Goal: Information Seeking & Learning: Learn about a topic

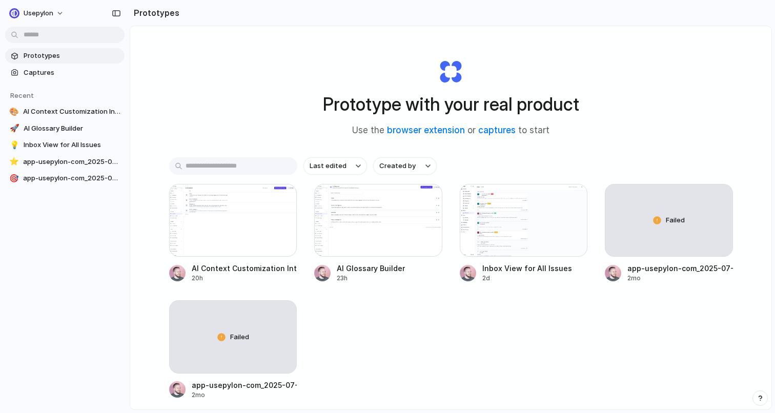
click at [388, 207] on div at bounding box center [388, 207] width 0 height 0
click at [62, 9] on button "usepylon" at bounding box center [37, 13] width 64 height 16
click at [58, 10] on div "Settings Invite members Change theme Sign out" at bounding box center [387, 207] width 775 height 415
click at [143, 12] on h2 "Prototypes" at bounding box center [155, 13] width 50 height 12
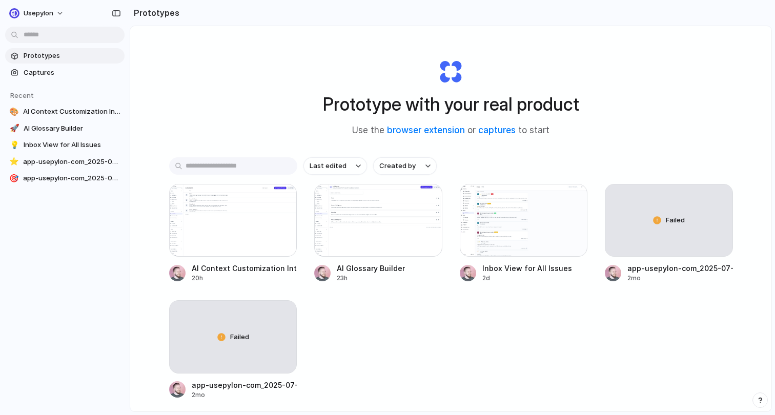
click at [143, 12] on h2 "Prototypes" at bounding box center [155, 13] width 50 height 12
click at [191, 15] on section "Prototypes" at bounding box center [451, 13] width 642 height 26
click at [267, 238] on div at bounding box center [233, 220] width 128 height 73
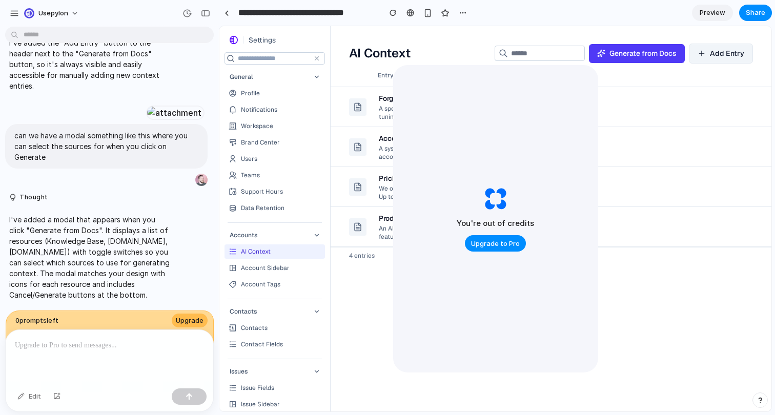
click at [615, 283] on div "Entry Forge A specialized training infrastructure that enables fine-tuning of l…" at bounding box center [551, 238] width 441 height 348
click at [381, 31] on div at bounding box center [551, 30] width 441 height 9
click at [391, 112] on div "A specialized training infrastructure that enables fine-tuning of large languag…" at bounding box center [462, 112] width 166 height 17
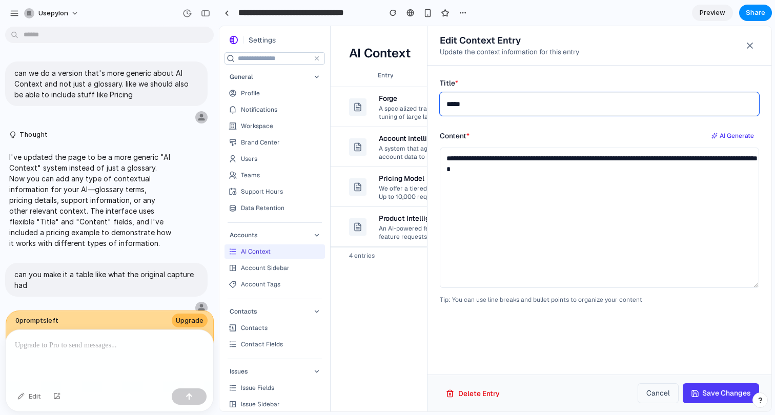
scroll to position [991, 0]
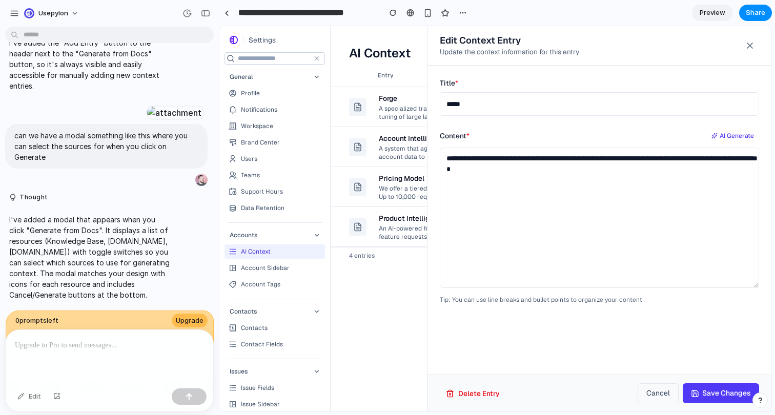
click at [755, 48] on button at bounding box center [750, 45] width 18 height 18
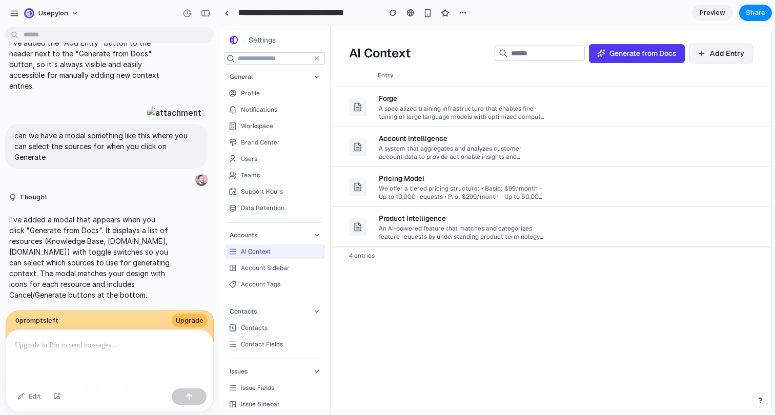
click at [546, 207] on td "Product Intelligence An AI-powered feature that matches and categorizes feature…" at bounding box center [525, 227] width 304 height 40
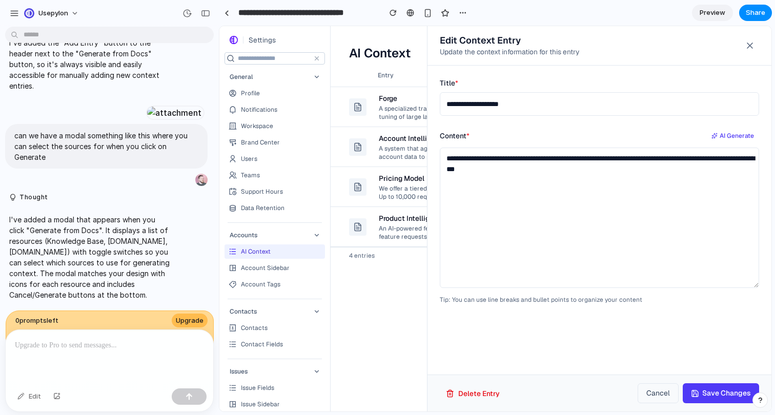
click at [748, 47] on icon at bounding box center [750, 45] width 10 height 10
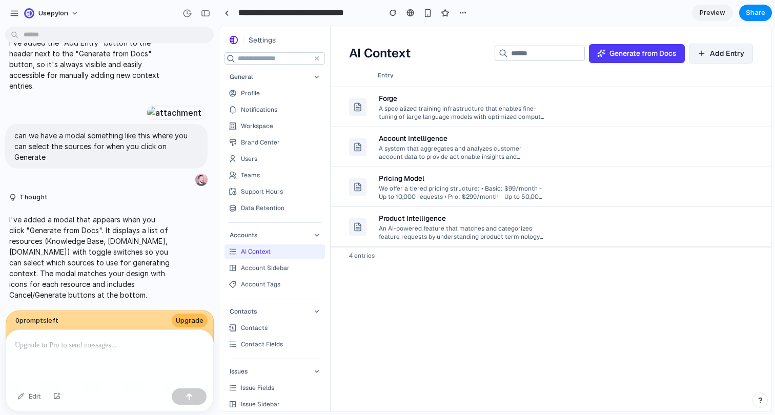
click at [403, 235] on div "An AI-powered feature that matches and categorizes feature requests by understa…" at bounding box center [462, 231] width 166 height 17
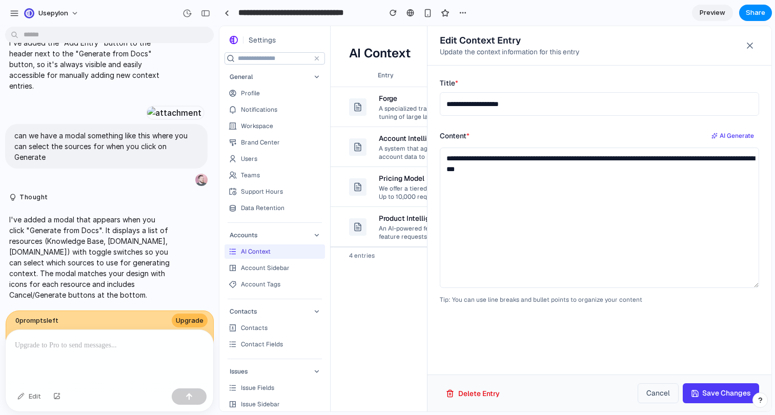
click at [403, 283] on div at bounding box center [495, 218] width 552 height 385
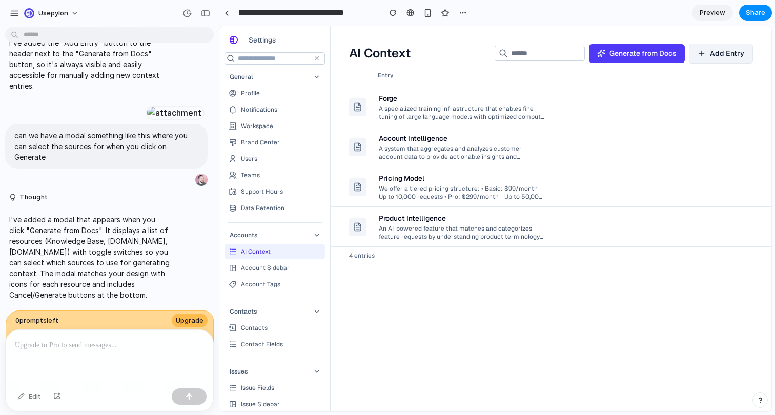
click at [396, 148] on div "A system that aggregates and analyzes customer account data to provide actionab…" at bounding box center [462, 152] width 166 height 17
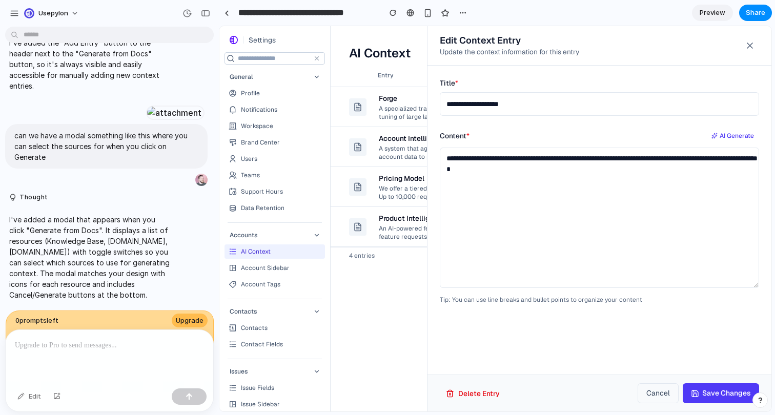
click at [386, 153] on div at bounding box center [495, 218] width 552 height 385
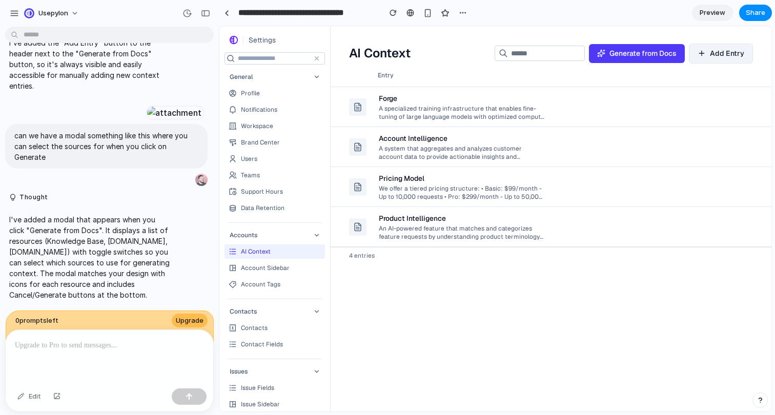
click at [406, 106] on div "A specialized training infrastructure that enables fine-tuning of large languag…" at bounding box center [462, 112] width 166 height 17
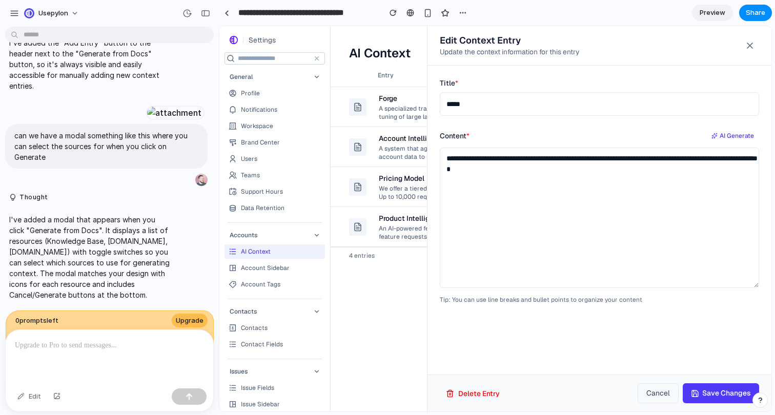
click at [406, 106] on div at bounding box center [495, 218] width 552 height 385
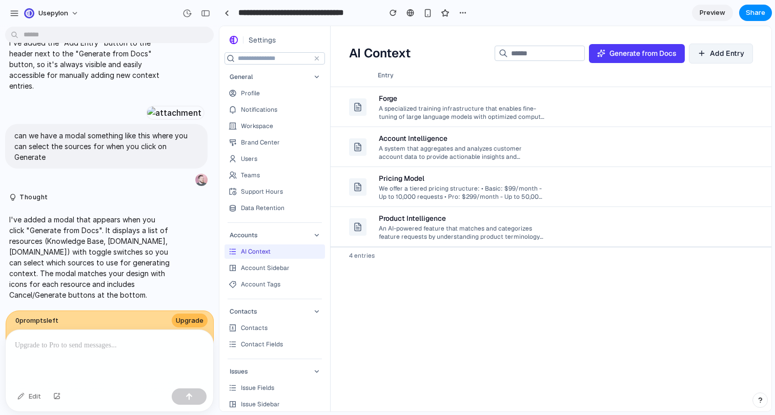
click at [401, 192] on div "We offer a tiered pricing structure: • Basic: $99/month - Up to 10,000 requests…" at bounding box center [462, 192] width 166 height 17
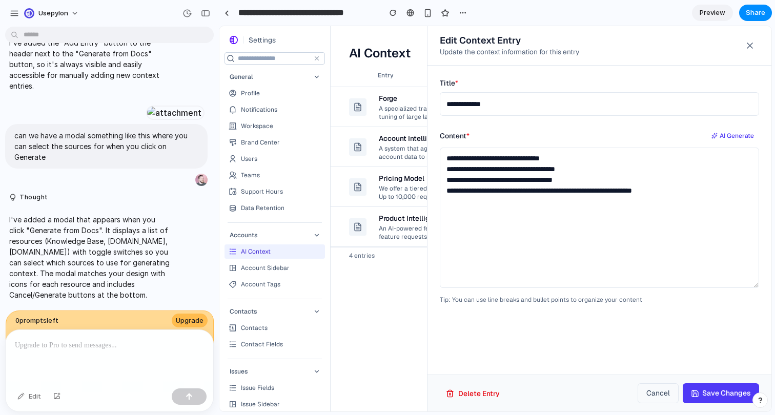
click at [401, 192] on div at bounding box center [495, 218] width 552 height 385
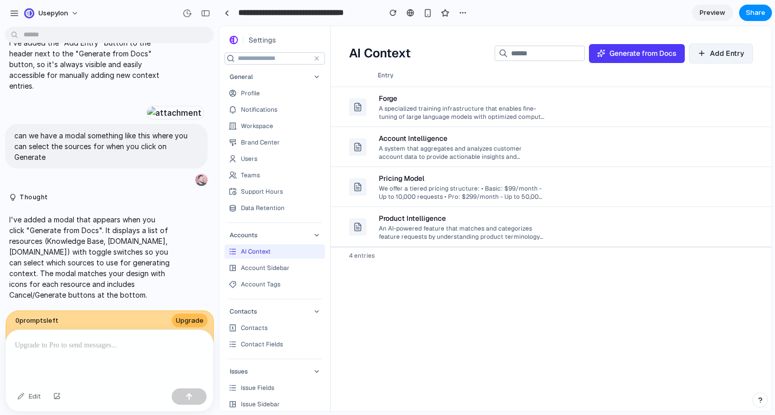
click at [497, 125] on div "Forge A specialized training infrastructure that enables fine-tuning of large l…" at bounding box center [462, 107] width 166 height 36
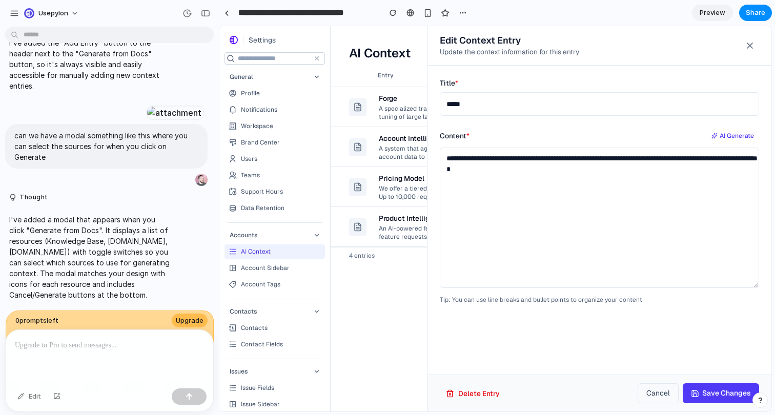
click at [450, 93] on input "*****" at bounding box center [599, 104] width 319 height 24
click at [390, 147] on div at bounding box center [495, 218] width 552 height 385
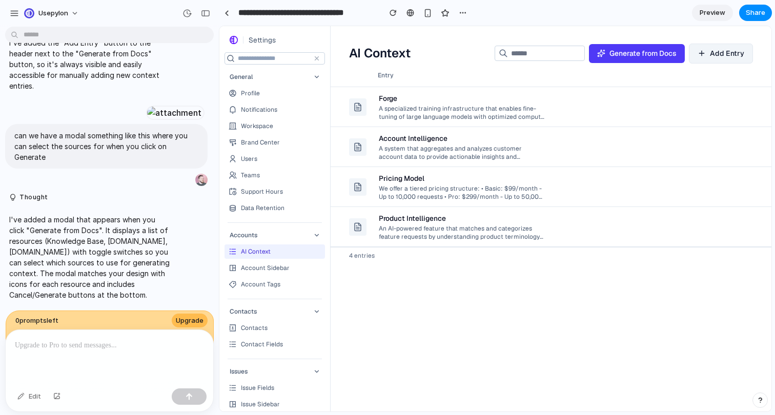
click at [401, 143] on div "Account Intelligence" at bounding box center [413, 138] width 69 height 10
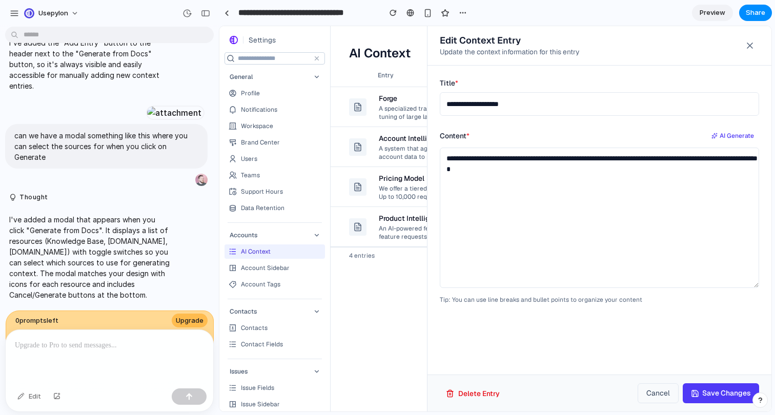
click at [384, 150] on div at bounding box center [495, 218] width 552 height 385
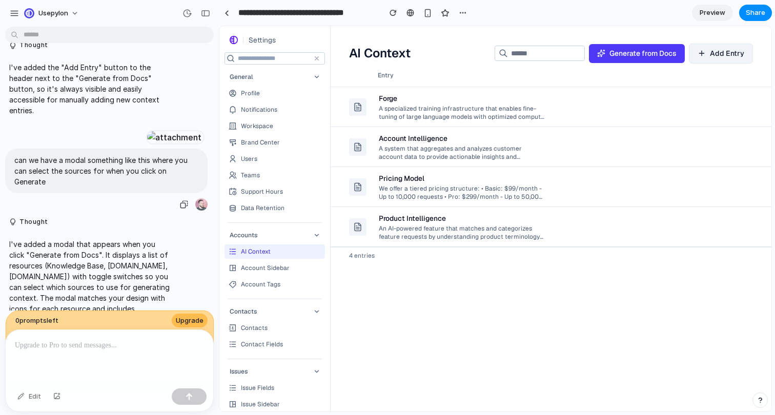
scroll to position [835, 0]
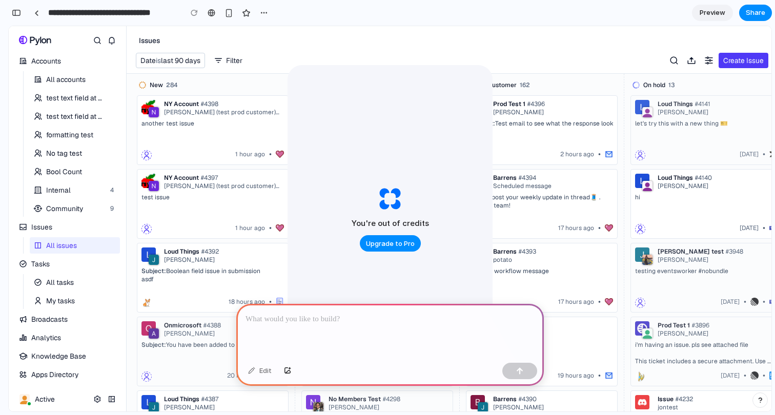
click at [566, 60] on div "Date is last 90 days Filter" at bounding box center [401, 60] width 531 height 15
click at [358, 333] on div at bounding box center [390, 331] width 308 height 55
click at [517, 371] on div "button" at bounding box center [519, 371] width 7 height 7
click at [16, 13] on div "button" at bounding box center [16, 12] width 9 height 7
